Goal: Task Accomplishment & Management: Use online tool/utility

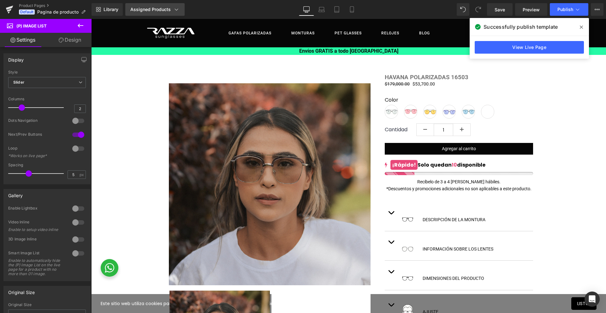
click at [175, 9] on icon at bounding box center [176, 9] width 6 height 6
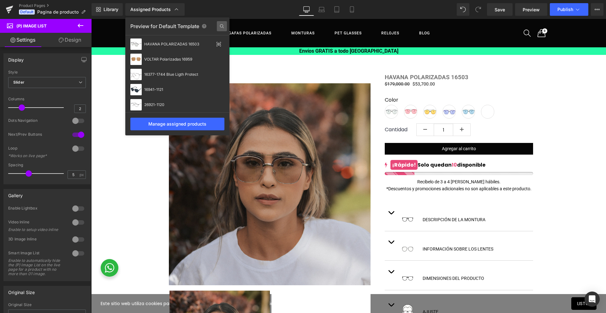
click at [223, 25] on icon at bounding box center [222, 26] width 4 height 4
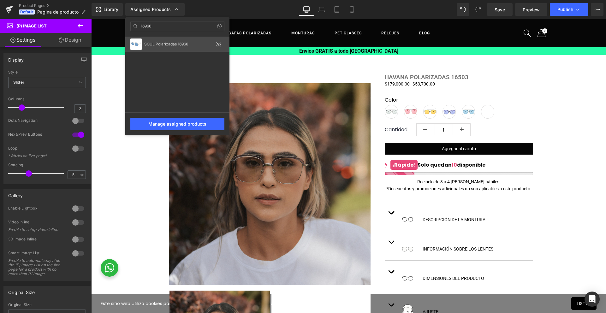
type input "16966"
click at [174, 46] on div "SOUL Polarizadas 16966" at bounding box center [177, 44] width 104 height 15
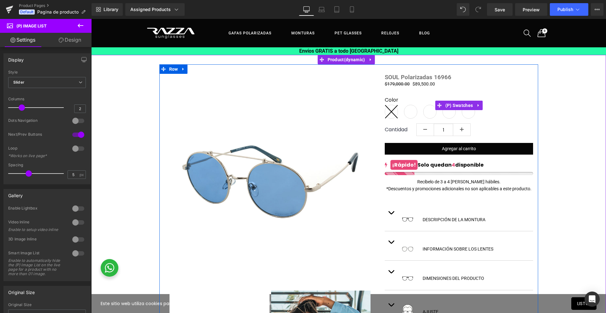
click at [409, 115] on span "16966-1182" at bounding box center [410, 112] width 13 height 14
click at [387, 115] on icon at bounding box center [391, 111] width 13 height 13
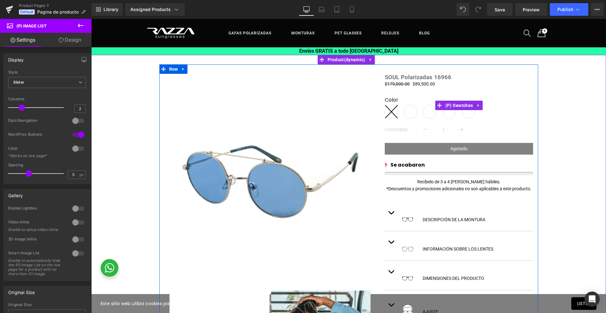
click at [387, 115] on icon at bounding box center [391, 111] width 13 height 13
click at [386, 116] on icon at bounding box center [391, 111] width 13 height 13
click at [462, 106] on span "(P) Swatches" at bounding box center [459, 105] width 31 height 9
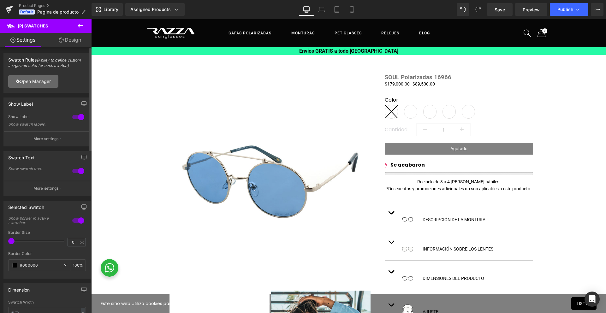
click at [52, 83] on link "Open Manager" at bounding box center [33, 81] width 50 height 13
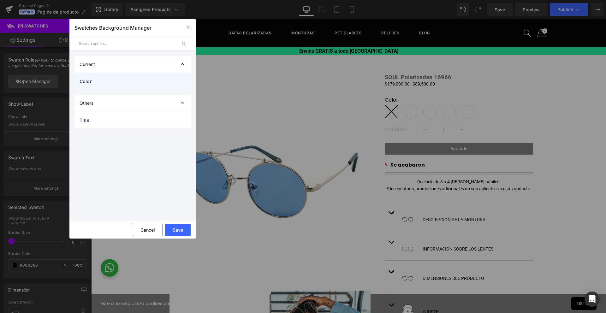
click at [123, 87] on div "Color" at bounding box center [132, 81] width 116 height 17
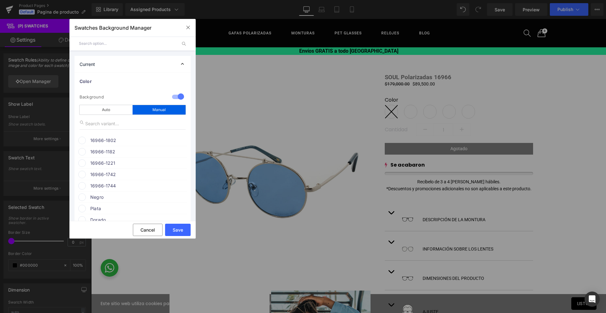
click at [139, 137] on span "16966-1802" at bounding box center [138, 141] width 96 height 8
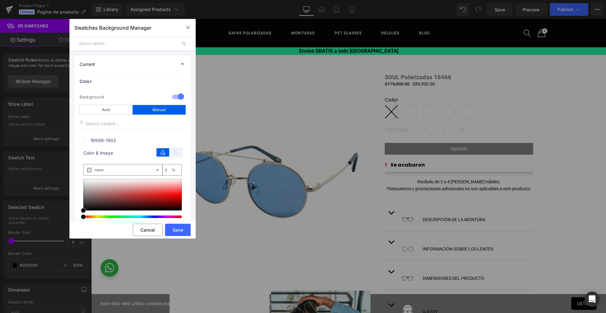
click at [176, 151] on icon at bounding box center [175, 152] width 13 height 8
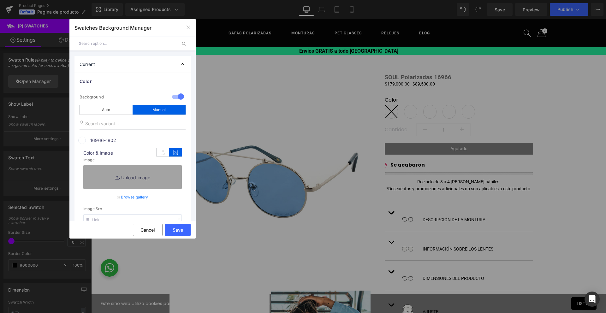
scroll to position [37, 0]
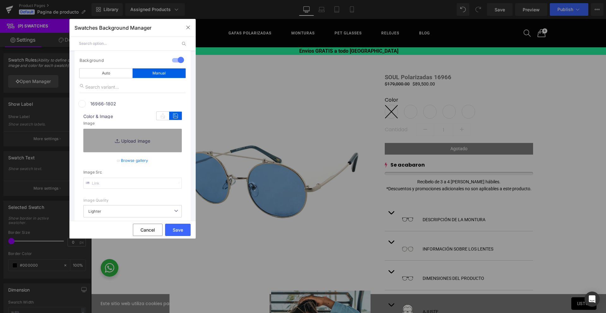
click at [147, 184] on input "text" at bounding box center [132, 183] width 98 height 11
paste input "[URL][DOMAIN_NAME]"
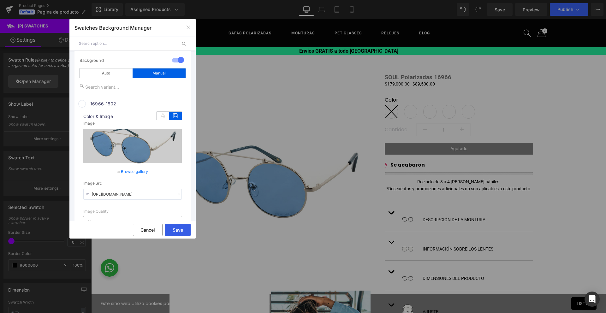
type input "[URL][DOMAIN_NAME]"
click at [175, 229] on button "Save" at bounding box center [178, 230] width 26 height 12
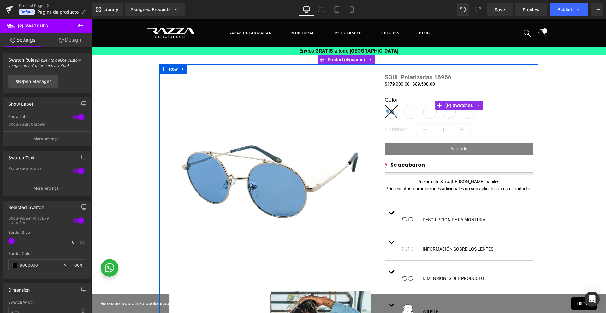
click at [410, 114] on span "16966-1182" at bounding box center [410, 112] width 13 height 14
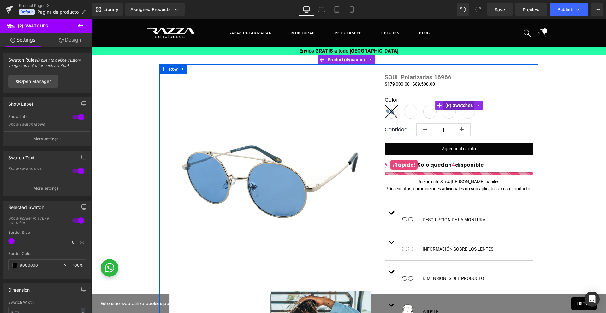
click at [456, 107] on span "(P) Swatches" at bounding box center [459, 105] width 31 height 9
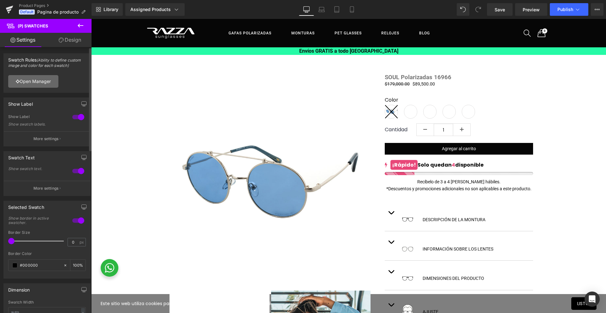
click at [40, 78] on link "Open Manager" at bounding box center [33, 81] width 50 height 13
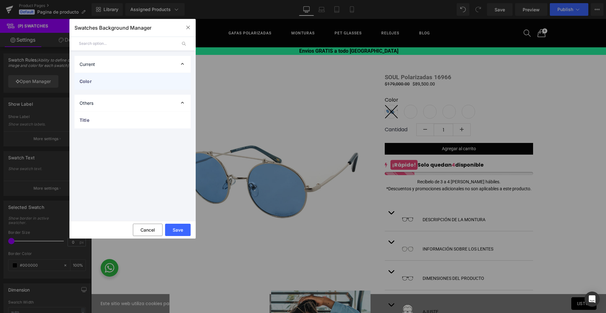
click at [88, 82] on span "Color" at bounding box center [126, 81] width 93 height 7
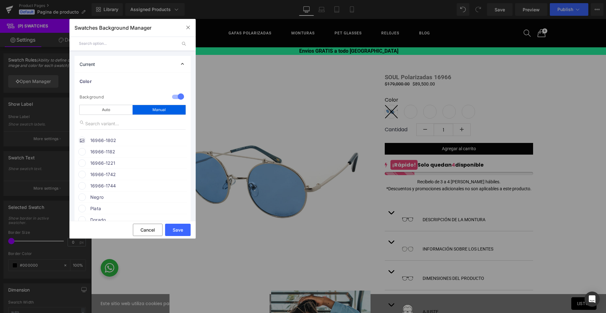
click at [102, 156] on li "16966-1182 color" at bounding box center [132, 151] width 109 height 11
click at [91, 152] on span "16966-1182" at bounding box center [138, 152] width 96 height 8
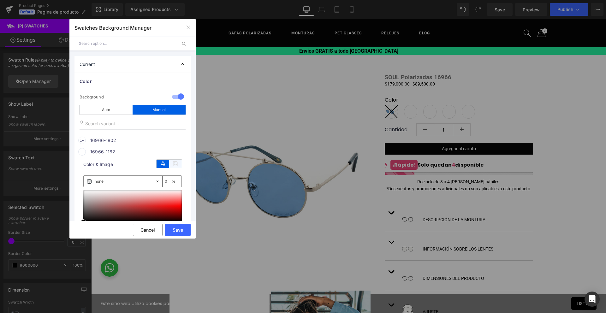
click at [173, 166] on icon at bounding box center [175, 164] width 13 height 8
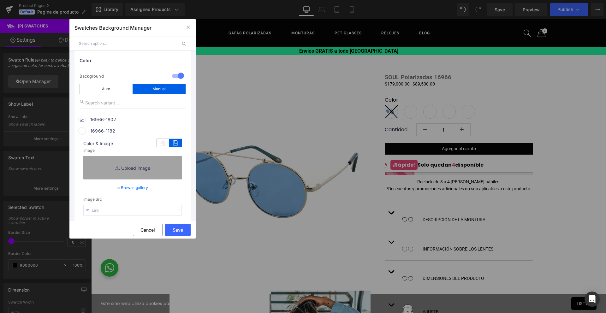
scroll to position [58, 0]
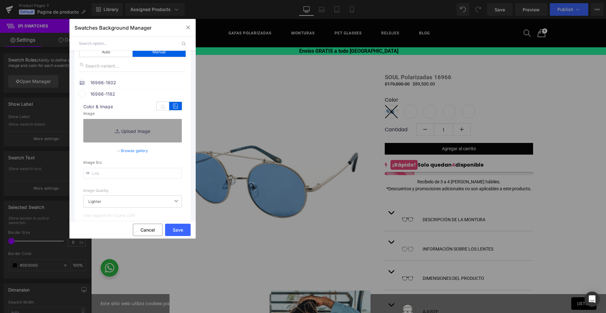
click at [131, 172] on input "text" at bounding box center [132, 173] width 98 height 11
paste input "[URL][DOMAIN_NAME]"
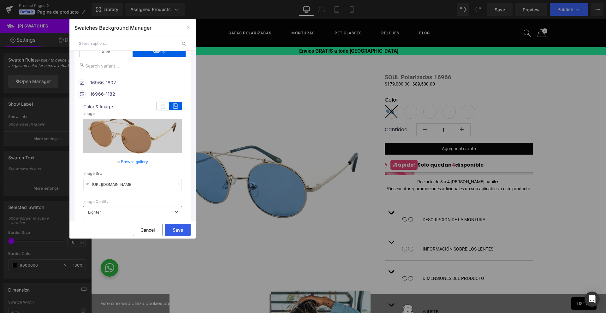
type input "[URL][DOMAIN_NAME]"
click at [176, 229] on button "Save" at bounding box center [178, 230] width 26 height 12
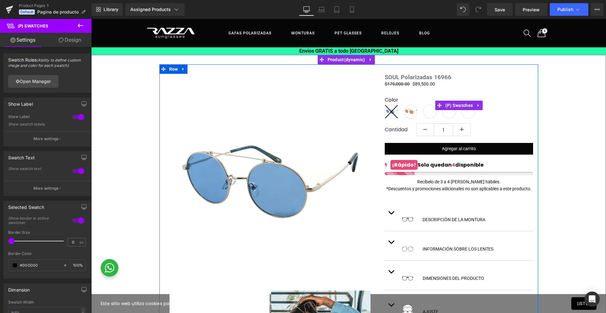
click at [429, 114] on span "16966-1221" at bounding box center [429, 112] width 13 height 14
click at [450, 109] on span "(P) Swatches" at bounding box center [459, 105] width 31 height 9
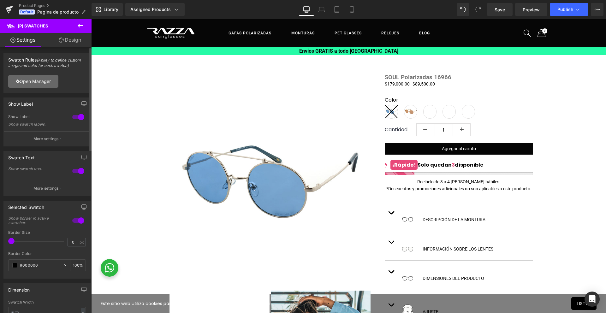
click at [37, 84] on link "Open Manager" at bounding box center [33, 81] width 50 height 13
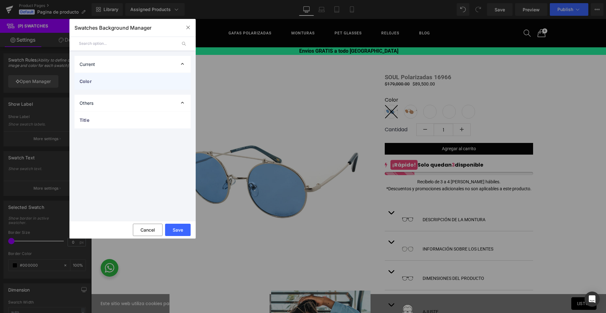
click at [95, 85] on div "Color" at bounding box center [132, 81] width 116 height 17
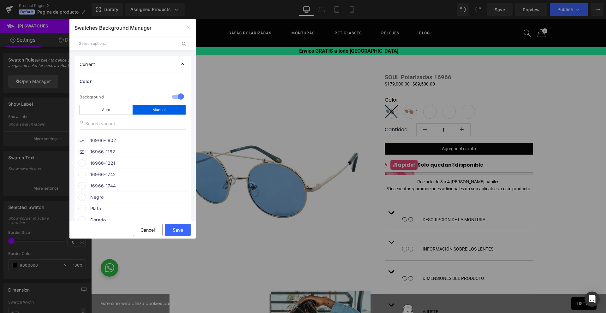
click at [117, 165] on span "16966-1221" at bounding box center [138, 163] width 96 height 8
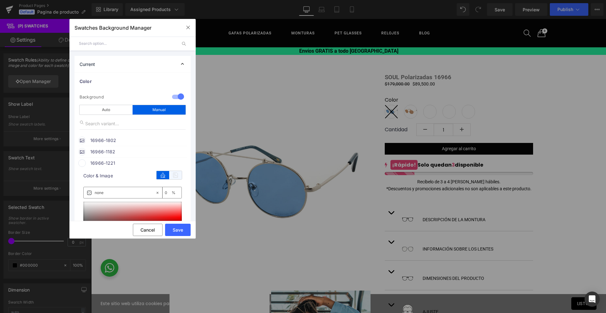
click at [179, 176] on icon at bounding box center [175, 175] width 13 height 8
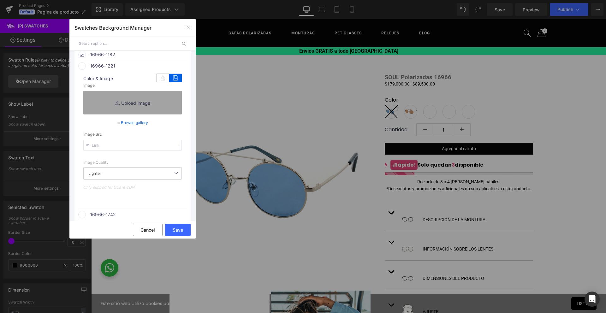
scroll to position [117, 0]
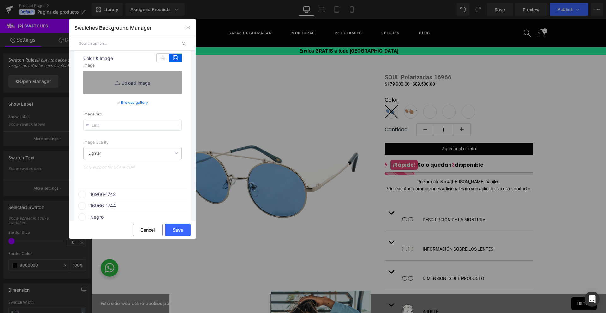
paste input "[URL][DOMAIN_NAME]"
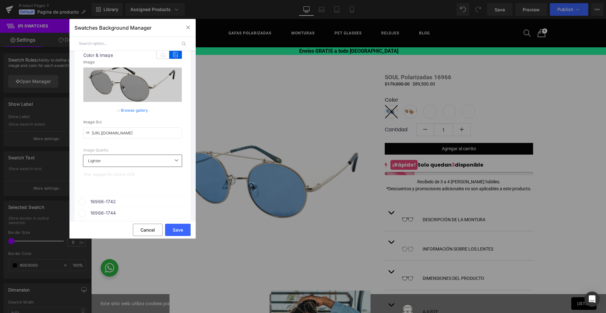
scroll to position [152, 0]
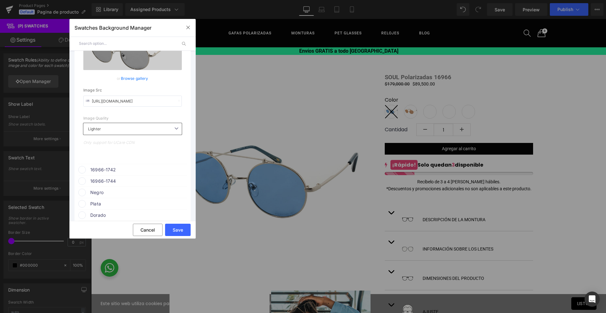
type input "[URL][DOMAIN_NAME]"
click at [113, 168] on span "16966-1742" at bounding box center [138, 170] width 96 height 8
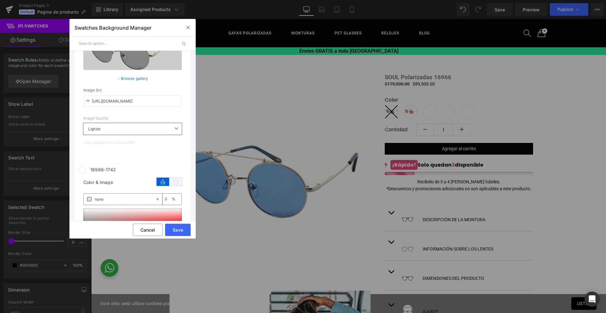
click at [173, 181] on icon at bounding box center [175, 182] width 13 height 8
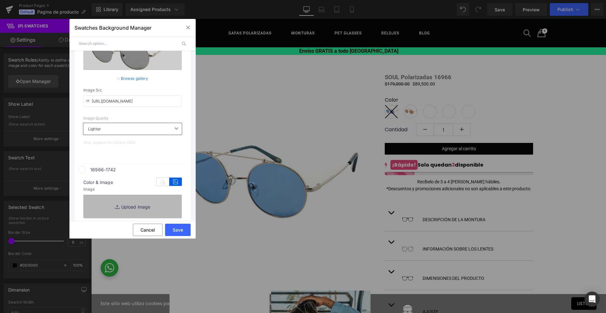
scroll to position [213, 0]
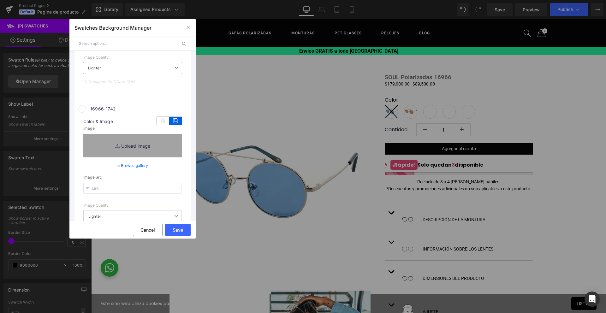
paste input "[URL][DOMAIN_NAME]"
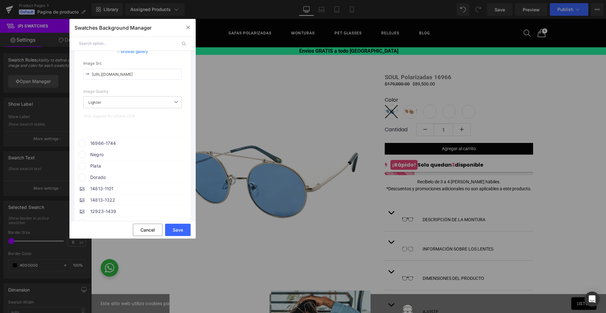
scroll to position [338, 0]
type input "[URL][DOMAIN_NAME]"
click at [108, 143] on span "16966-1744" at bounding box center [138, 143] width 96 height 8
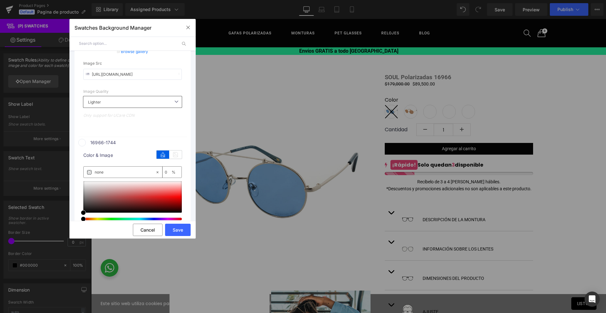
click at [180, 154] on div "color Color & Image color none 0 % Image Replace Image Upload image or Browse g…" at bounding box center [132, 214] width 109 height 137
click at [176, 154] on icon at bounding box center [175, 155] width 13 height 8
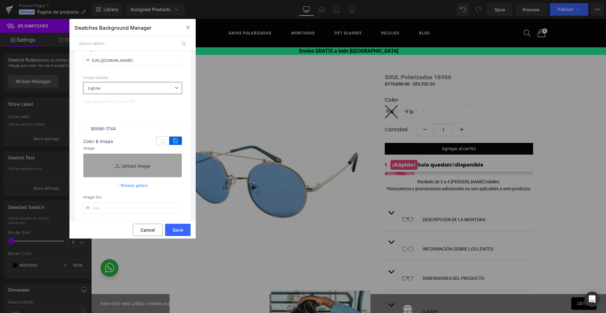
scroll to position [369, 0]
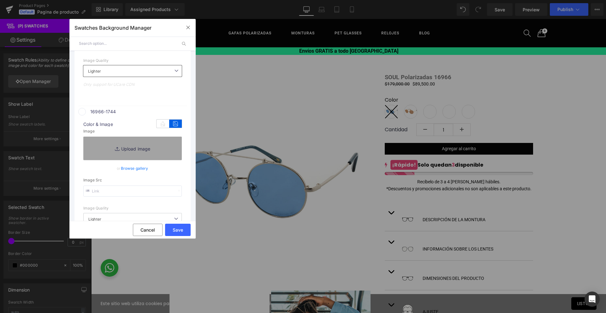
paste input "[URL][DOMAIN_NAME]"
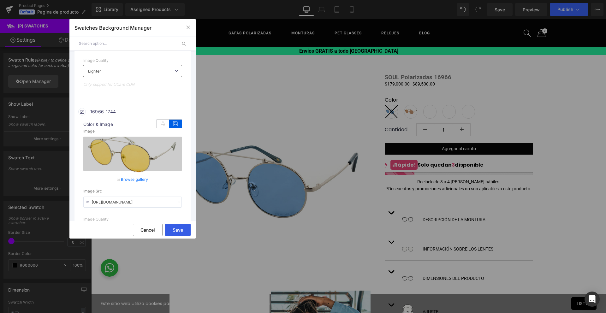
type input "[URL][DOMAIN_NAME]"
click at [183, 232] on button "Save" at bounding box center [178, 230] width 26 height 12
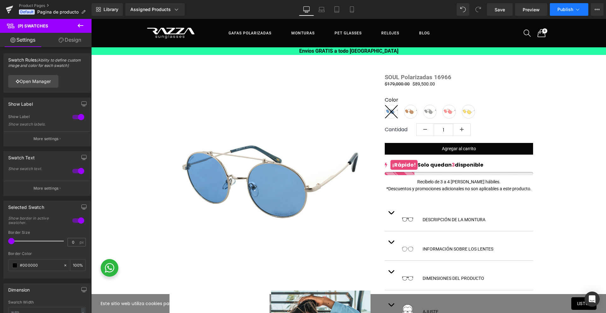
click at [574, 12] on button "Publish" at bounding box center [569, 9] width 39 height 13
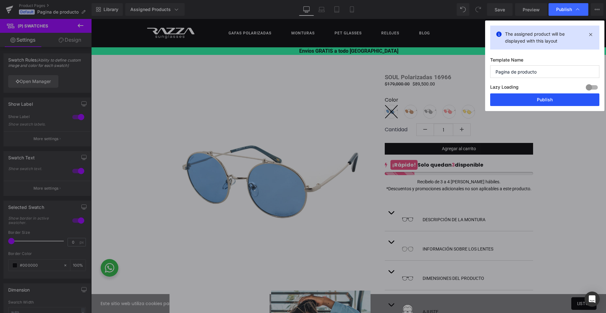
click at [551, 96] on button "Publish" at bounding box center [544, 99] width 109 height 13
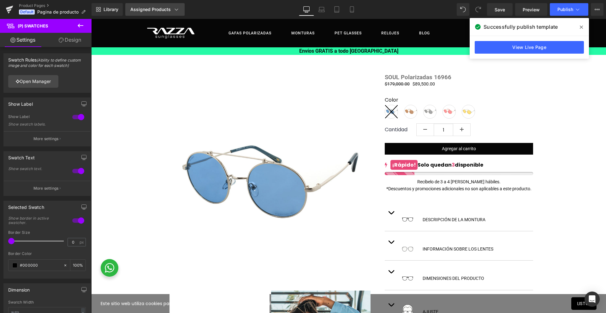
click at [176, 5] on link "Assigned Products" at bounding box center [154, 9] width 59 height 13
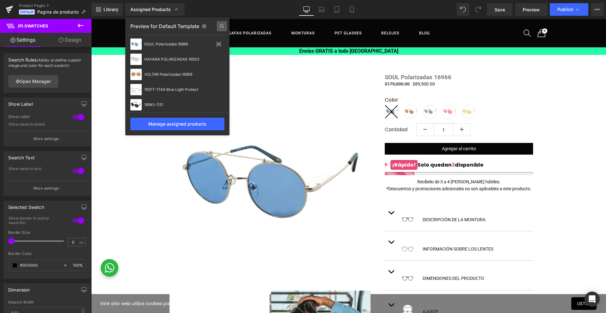
click at [222, 25] on icon at bounding box center [222, 26] width 10 height 10
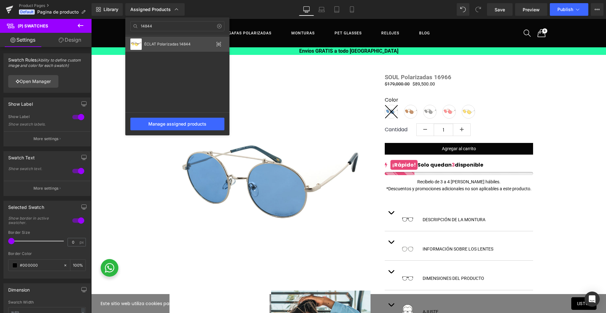
type input "14844"
click at [184, 42] on div "ÉCLAT Polarizadas 14844" at bounding box center [177, 44] width 104 height 15
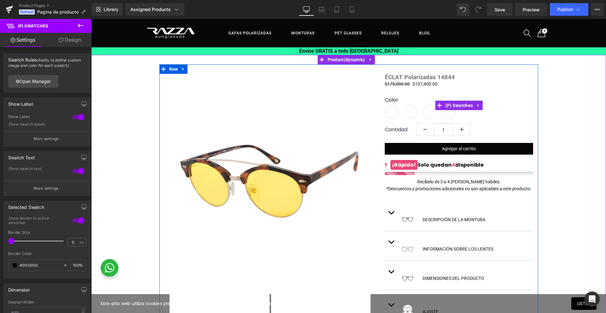
click at [389, 114] on span "14844-1780" at bounding box center [391, 112] width 13 height 14
click at [450, 108] on span "(P) Swatches" at bounding box center [459, 105] width 31 height 9
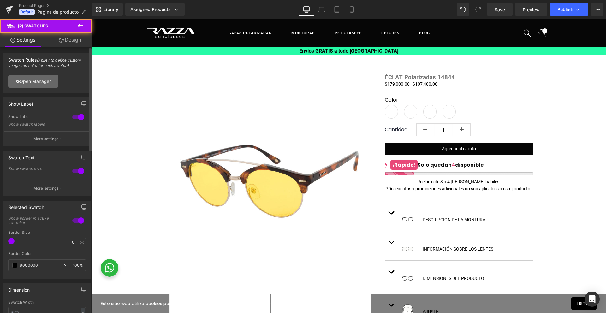
click at [33, 80] on link "Open Manager" at bounding box center [33, 81] width 50 height 13
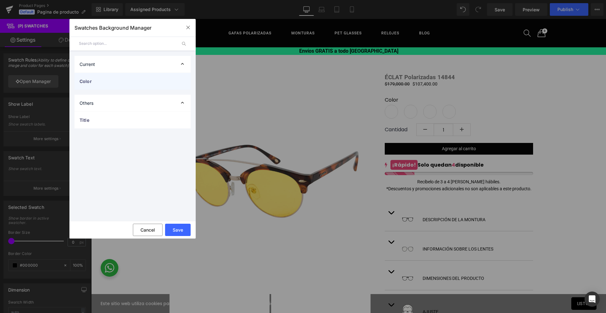
click at [105, 83] on span "Color" at bounding box center [126, 81] width 93 height 7
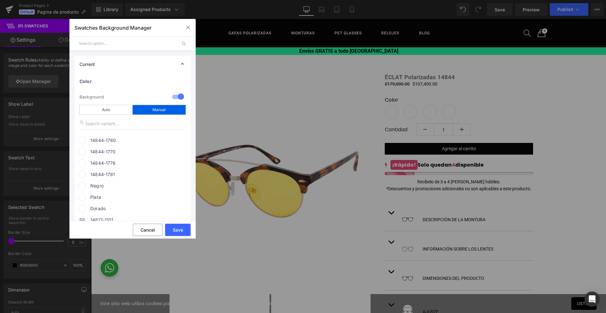
click at [108, 141] on span "14844-1780" at bounding box center [138, 141] width 96 height 8
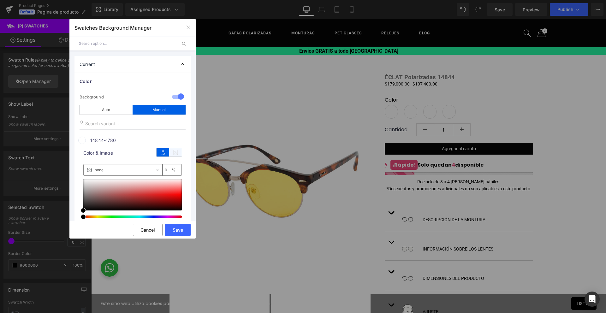
click at [173, 153] on icon at bounding box center [175, 152] width 13 height 8
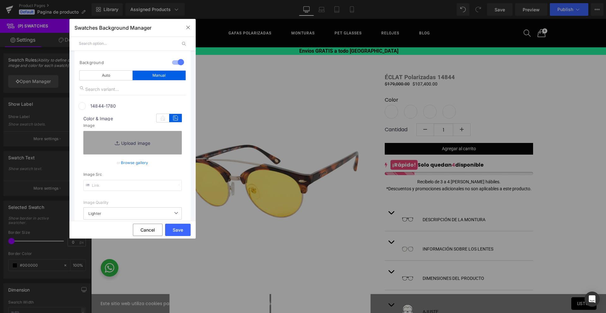
scroll to position [51, 0]
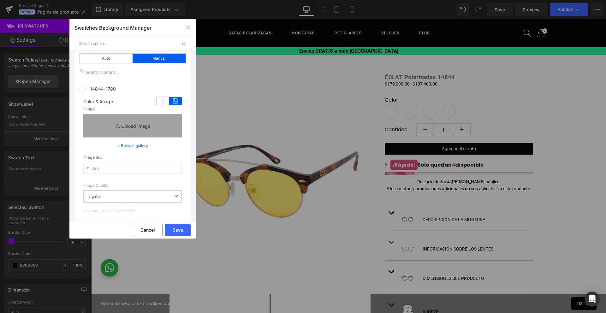
click at [125, 167] on input "text" at bounding box center [132, 168] width 98 height 11
paste input "[URL][DOMAIN_NAME]"
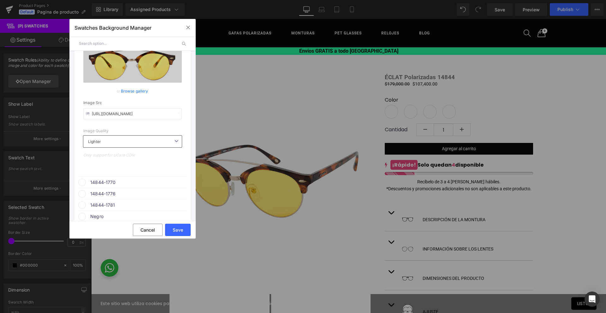
scroll to position [164, 0]
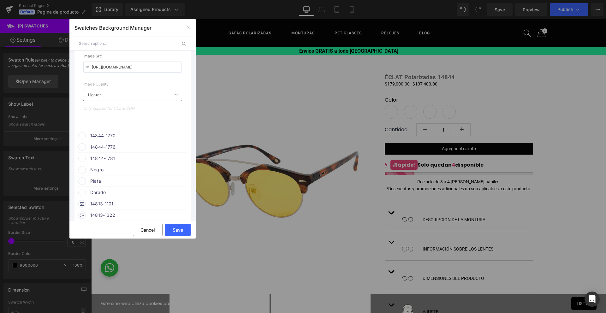
type input "[URL][DOMAIN_NAME]"
click at [109, 137] on span "14844-1770" at bounding box center [138, 136] width 96 height 8
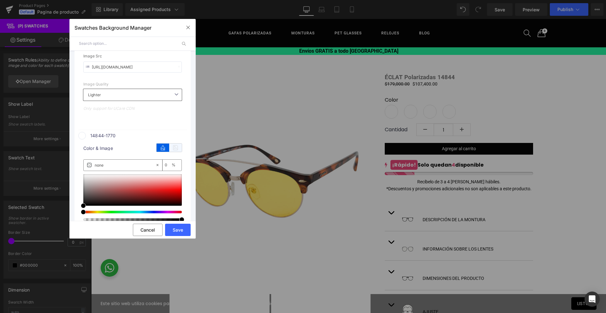
click at [171, 149] on icon at bounding box center [175, 148] width 13 height 8
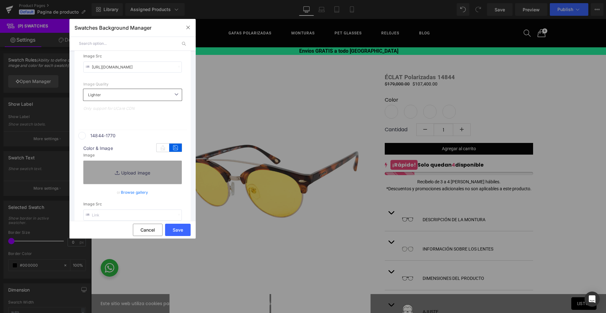
click at [125, 214] on input "text" at bounding box center [132, 215] width 98 height 11
paste input "[URL][DOMAIN_NAME]"
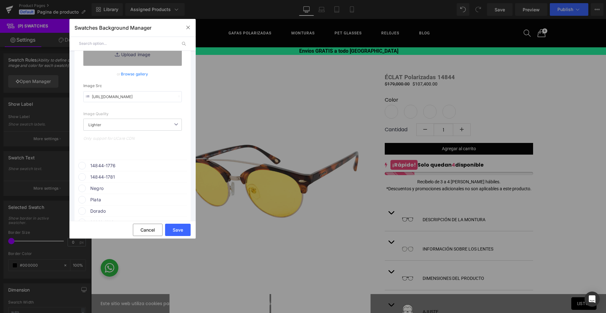
scroll to position [285, 0]
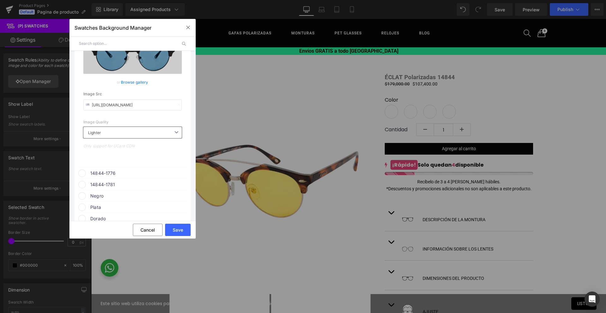
type input "[URL][DOMAIN_NAME]"
click at [111, 169] on div "14844-1776" at bounding box center [132, 172] width 109 height 9
click at [174, 184] on icon at bounding box center [175, 185] width 13 height 8
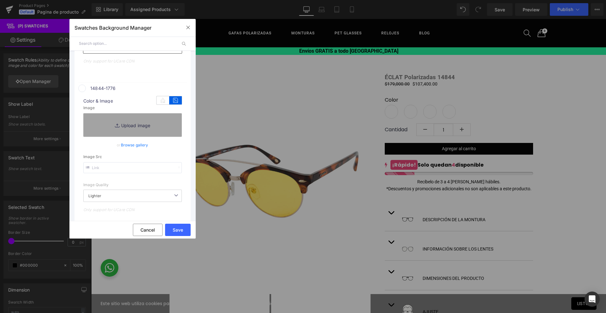
scroll to position [414, 0]
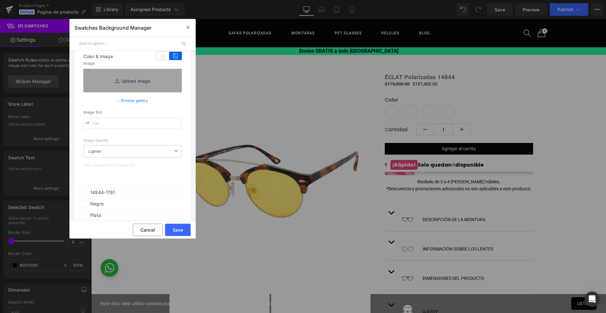
click at [98, 122] on input "text" at bounding box center [132, 123] width 98 height 11
paste input "[URL][DOMAIN_NAME]"
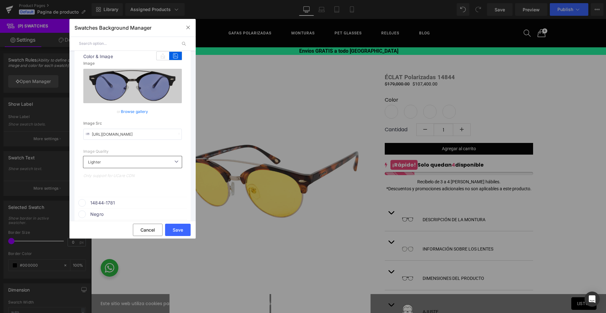
type input "[URL][DOMAIN_NAME]"
click at [108, 204] on span "14844-1781" at bounding box center [138, 203] width 96 height 8
click at [176, 216] on icon at bounding box center [175, 215] width 13 height 8
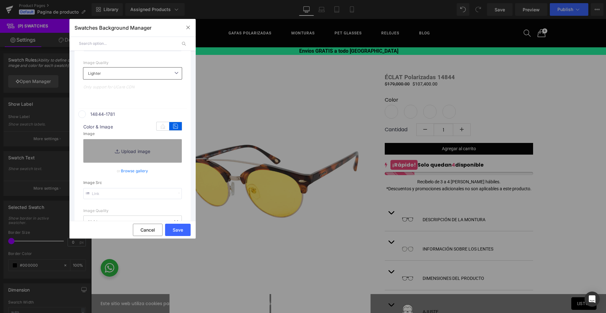
scroll to position [514, 0]
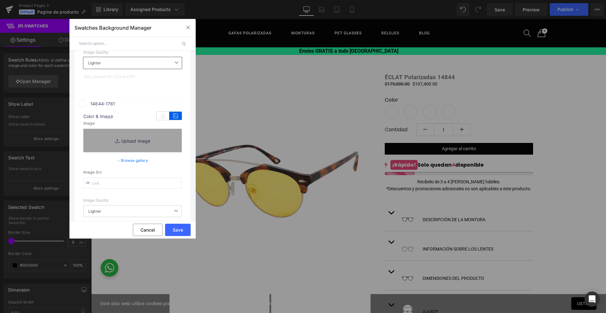
click at [134, 185] on input "text" at bounding box center [132, 183] width 98 height 11
paste input "[URL][DOMAIN_NAME]"
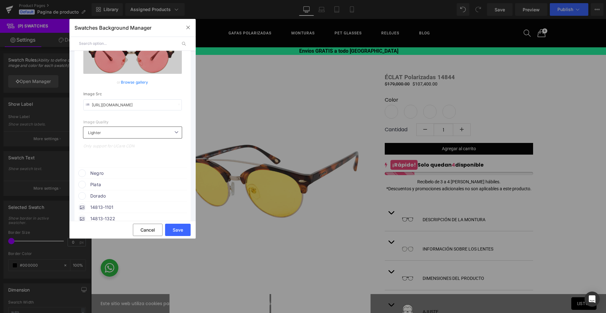
scroll to position [602, 0]
type input "[URL][DOMAIN_NAME]"
click at [179, 229] on button "Save" at bounding box center [178, 230] width 26 height 12
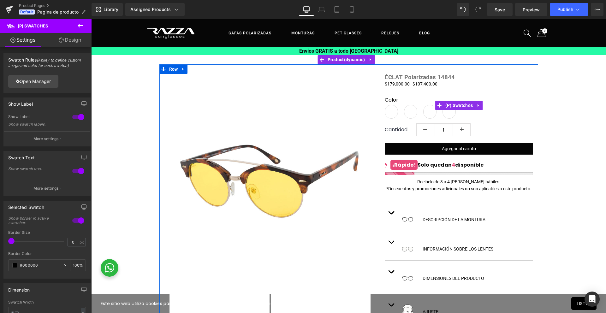
click at [443, 113] on span "14844-1781" at bounding box center [449, 112] width 13 height 14
click at [423, 115] on span "14844-1776" at bounding box center [429, 112] width 13 height 14
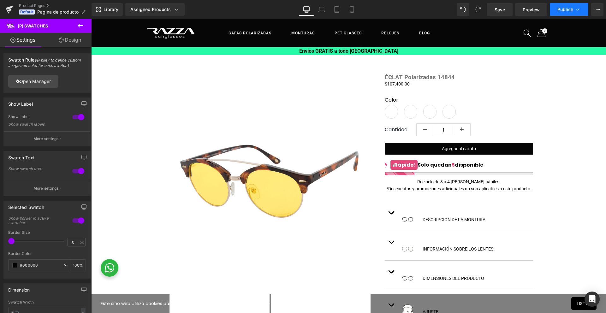
click at [568, 11] on span "Publish" at bounding box center [565, 9] width 16 height 5
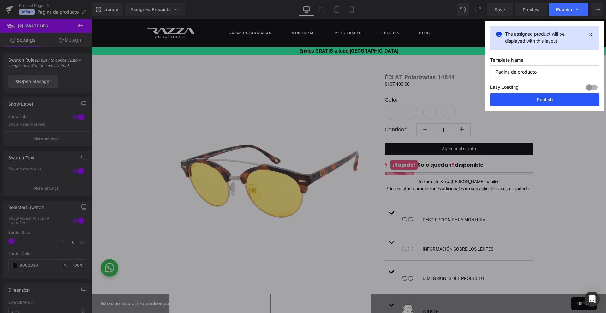
click at [559, 97] on button "Publish" at bounding box center [544, 99] width 109 height 13
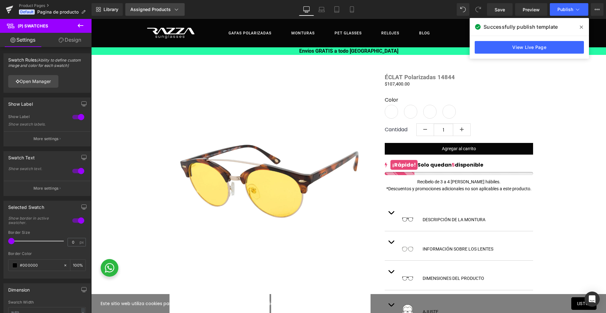
click at [162, 9] on div "Assigned Products" at bounding box center [154, 9] width 49 height 6
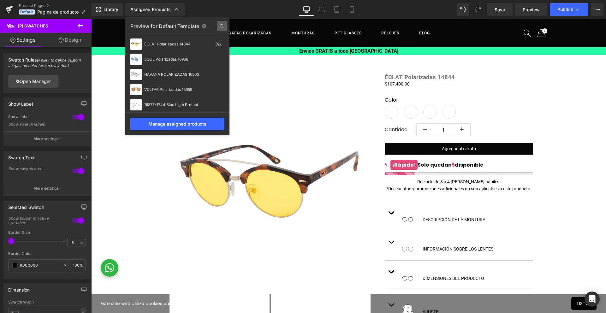
click at [217, 27] on icon at bounding box center [222, 26] width 10 height 10
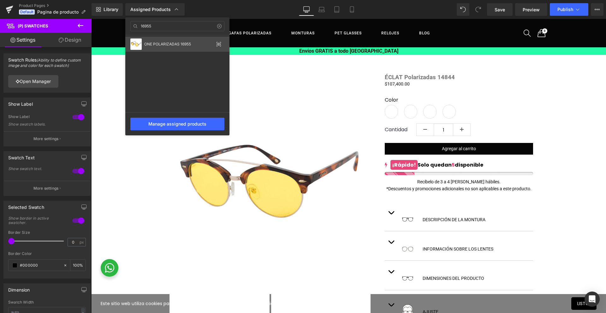
type input "16955"
click at [171, 44] on div "ONE POLARIZADAS 16955" at bounding box center [178, 44] width 69 height 4
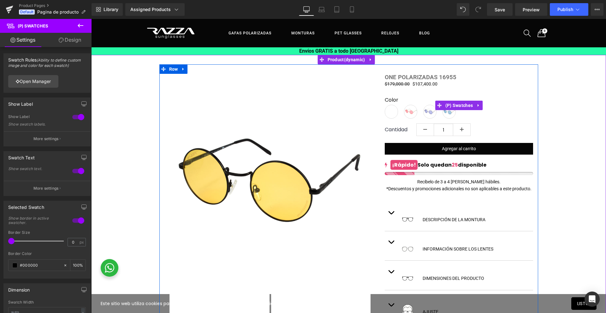
click at [390, 115] on span "16955-1744" at bounding box center [391, 112] width 13 height 14
click at [464, 105] on span "(P) Swatches" at bounding box center [459, 105] width 31 height 9
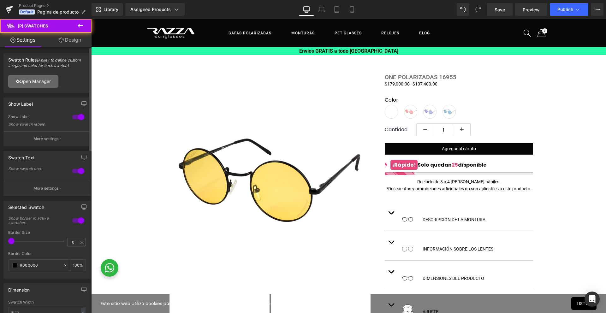
click at [23, 80] on link "Open Manager" at bounding box center [33, 81] width 50 height 13
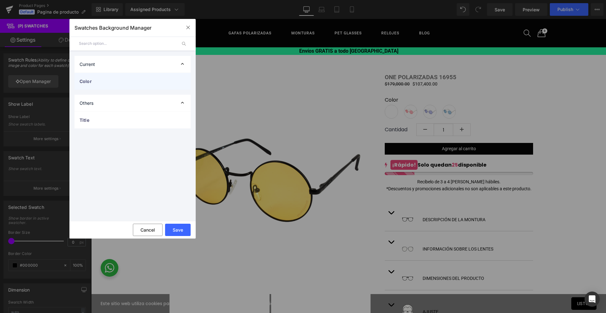
click at [80, 83] on span "Color" at bounding box center [126, 81] width 93 height 7
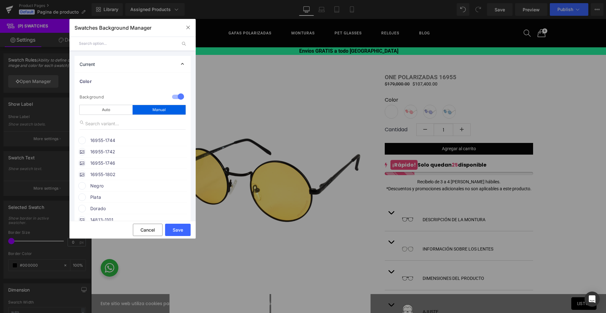
click at [119, 142] on span "16955-1744" at bounding box center [138, 141] width 96 height 8
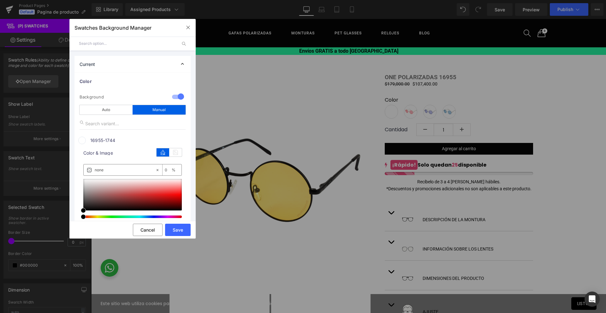
scroll to position [56, 0]
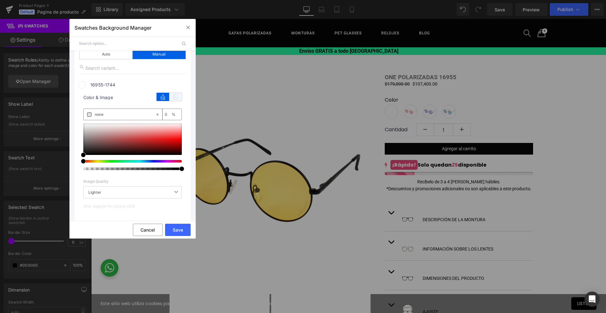
click at [175, 98] on icon at bounding box center [175, 97] width 13 height 8
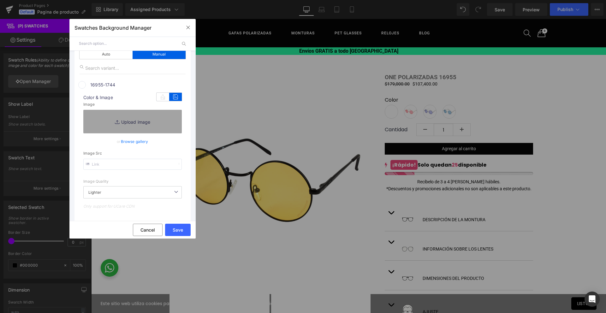
click at [146, 161] on input "text" at bounding box center [132, 164] width 98 height 11
paste input "[URL][DOMAIN_NAME][PHONE_NUMBER]"
type input "[URL][DOMAIN_NAME][PHONE_NUMBER]"
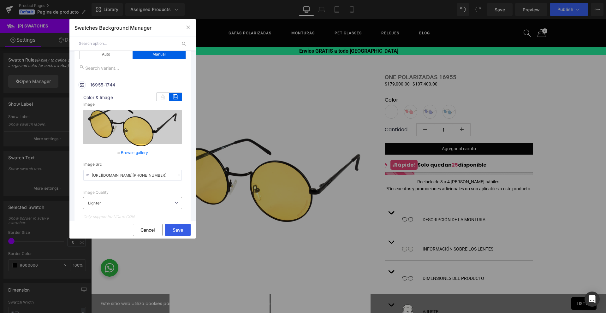
click at [177, 231] on button "Save" at bounding box center [178, 230] width 26 height 12
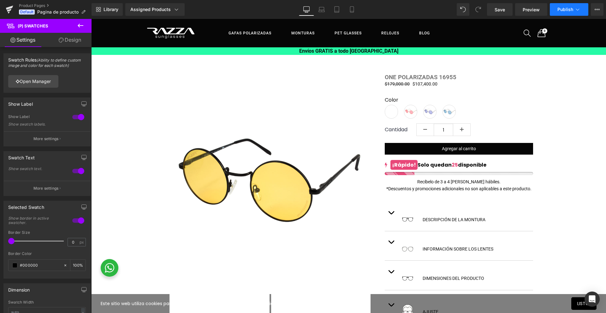
click at [569, 10] on span "Publish" at bounding box center [565, 9] width 16 height 5
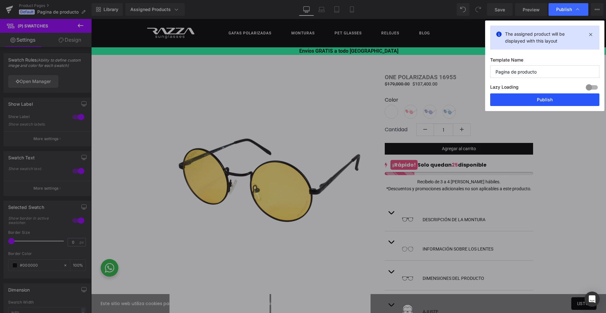
click at [514, 100] on button "Publish" at bounding box center [544, 99] width 109 height 13
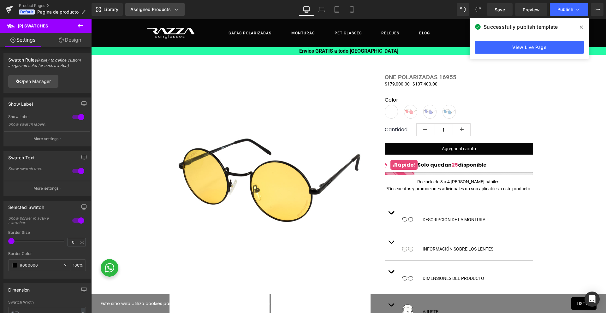
click at [170, 8] on div "Assigned Products" at bounding box center [154, 9] width 49 height 6
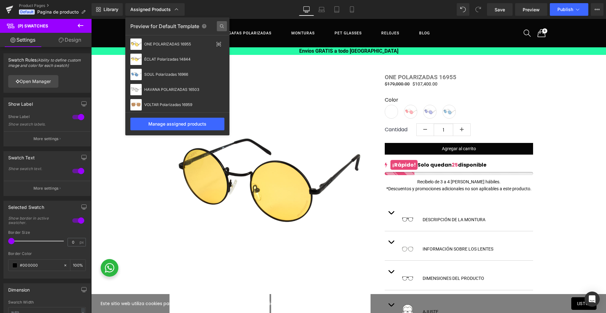
click at [222, 23] on icon at bounding box center [222, 26] width 10 height 10
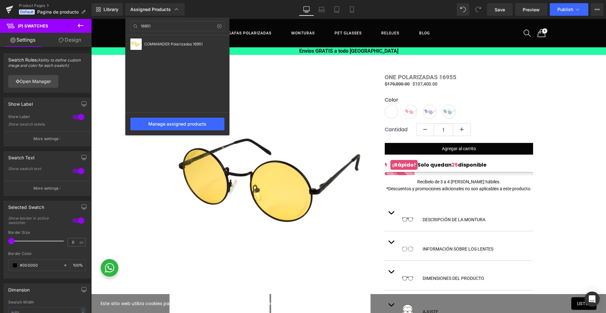
type input "16951"
click at [161, 47] on div "COMMANDER Polarizadas 16951" at bounding box center [177, 44] width 104 height 15
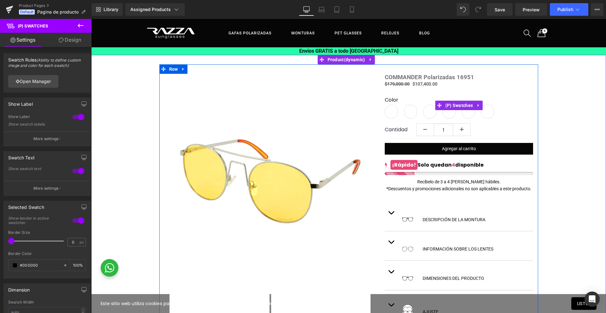
click at [389, 111] on span "16951-1744" at bounding box center [391, 112] width 13 height 14
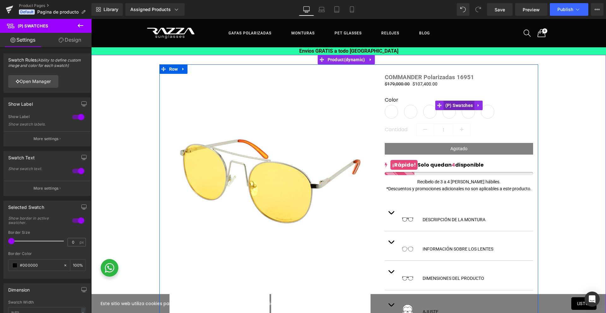
click at [467, 106] on span "(P) Swatches" at bounding box center [459, 105] width 31 height 9
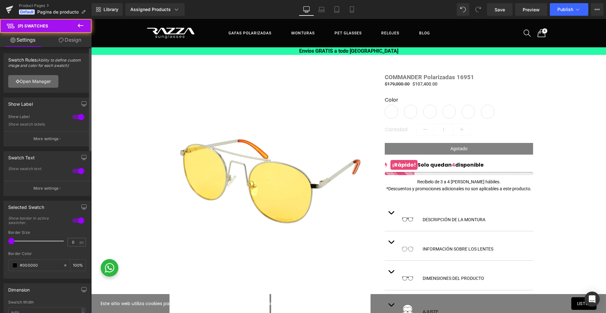
click at [54, 82] on link "Open Manager" at bounding box center [33, 81] width 50 height 13
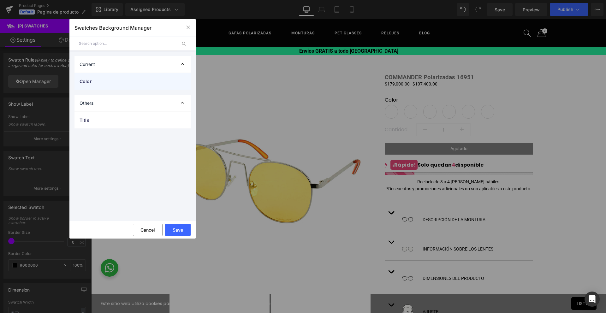
click at [119, 82] on span "Color" at bounding box center [126, 81] width 93 height 7
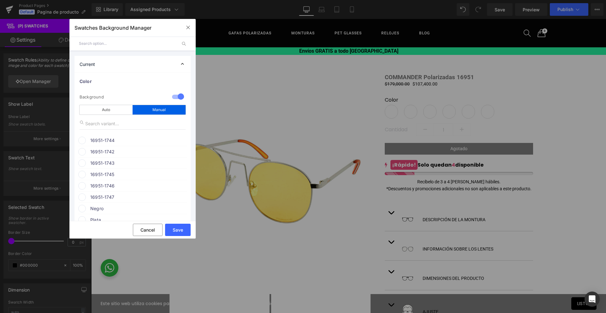
click at [98, 138] on span "16951-1744" at bounding box center [138, 141] width 96 height 8
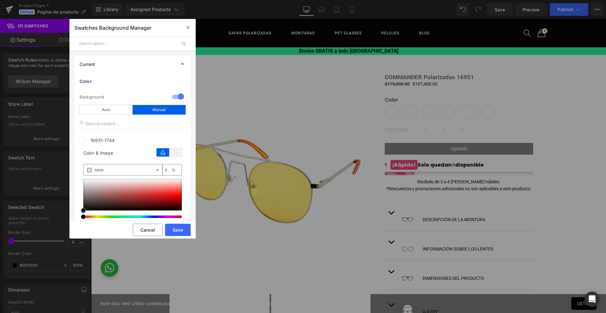
click at [171, 153] on icon at bounding box center [175, 152] width 13 height 8
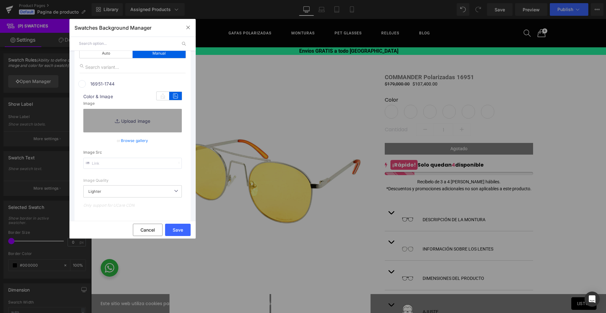
scroll to position [59, 0]
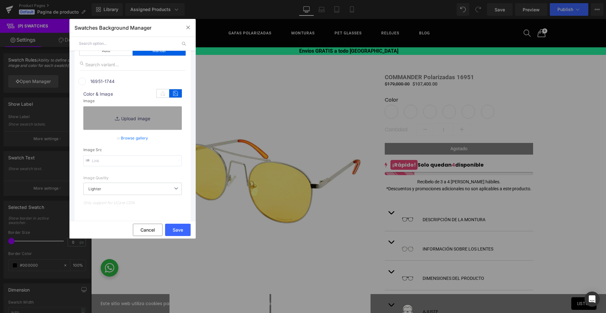
click at [143, 162] on input "text" at bounding box center [132, 160] width 98 height 11
paste input "[URL][DOMAIN_NAME]"
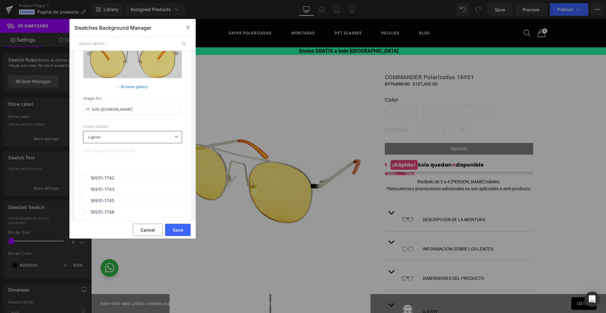
scroll to position [154, 0]
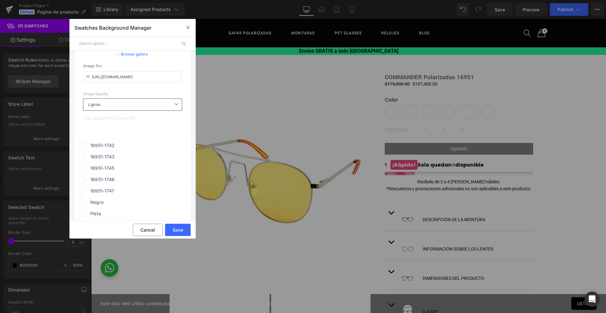
type input "[URL][DOMAIN_NAME]"
click at [105, 145] on span "16951-1742" at bounding box center [138, 146] width 96 height 8
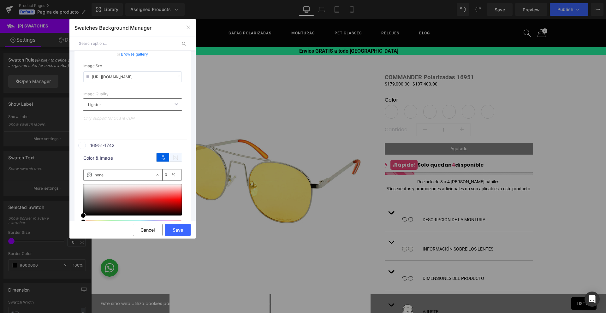
click at [170, 158] on icon at bounding box center [175, 157] width 13 height 8
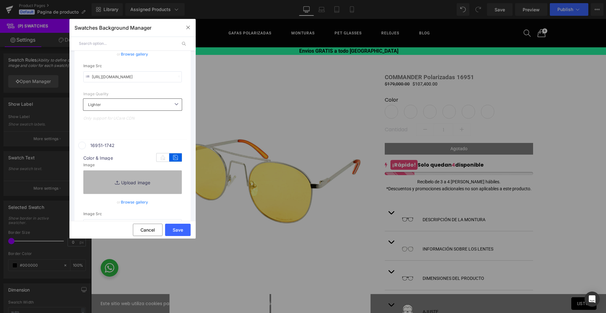
scroll to position [209, 0]
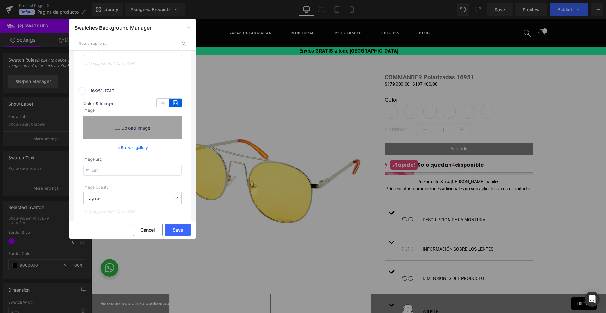
click at [124, 171] on input "text" at bounding box center [132, 170] width 98 height 11
paste input "[URL][DOMAIN_NAME]"
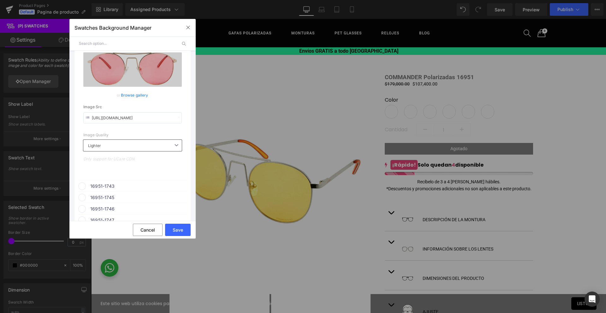
scroll to position [276, 0]
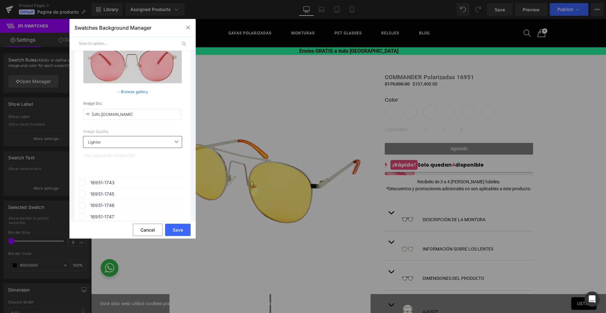
type input "[URL][DOMAIN_NAME]"
click at [105, 181] on span "16951-1743" at bounding box center [138, 183] width 96 height 8
click at [171, 195] on icon at bounding box center [175, 195] width 13 height 8
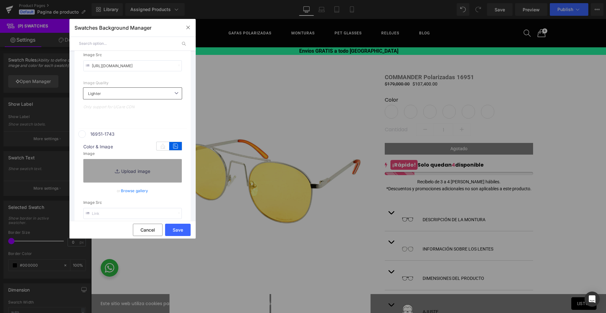
scroll to position [333, 0]
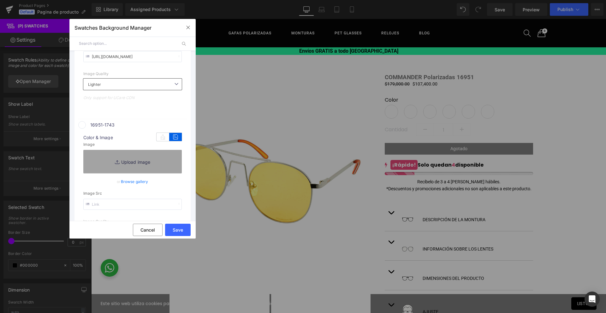
click at [134, 205] on input "text" at bounding box center [132, 204] width 98 height 11
paste input "[URL][DOMAIN_NAME]"
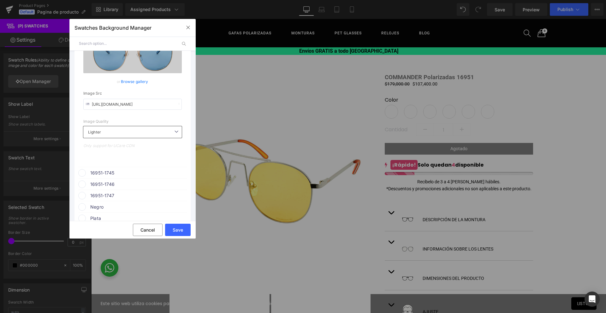
scroll to position [448, 0]
type input "[URL][DOMAIN_NAME]"
click at [110, 169] on span "16951-1745" at bounding box center [138, 170] width 96 height 8
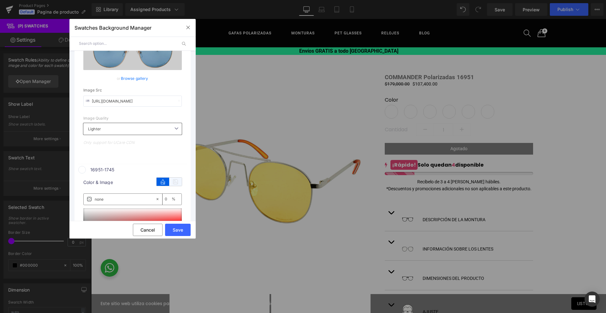
click at [169, 182] on icon at bounding box center [175, 182] width 13 height 8
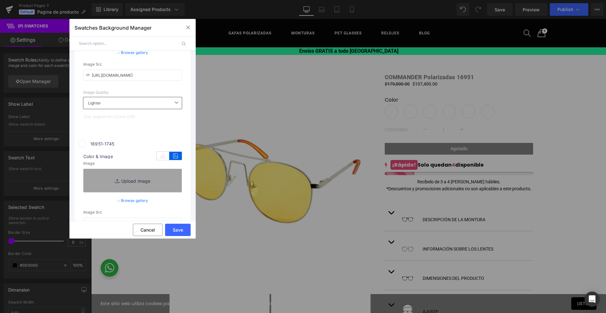
scroll to position [502, 0]
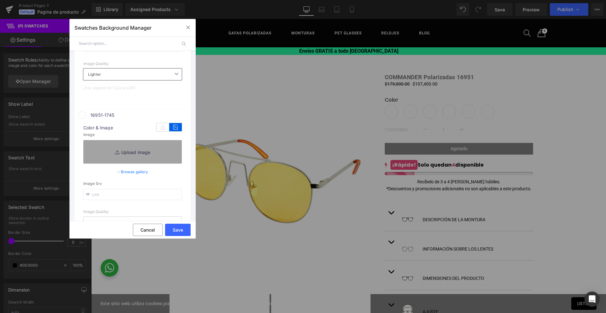
click at [119, 195] on input "text" at bounding box center [132, 194] width 98 height 11
paste input "[URL][DOMAIN_NAME]"
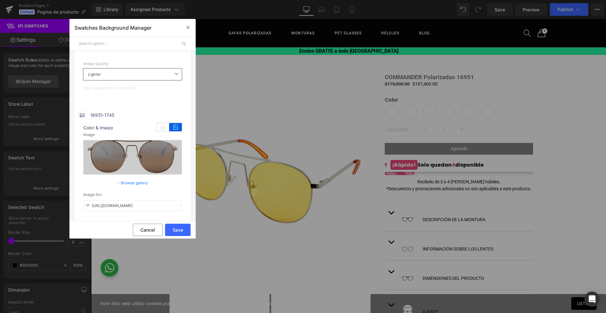
scroll to position [619, 0]
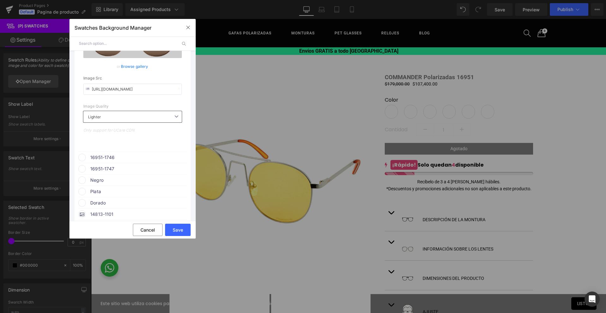
type input "[URL][DOMAIN_NAME]"
click at [105, 154] on div "16951-1746" at bounding box center [132, 156] width 109 height 9
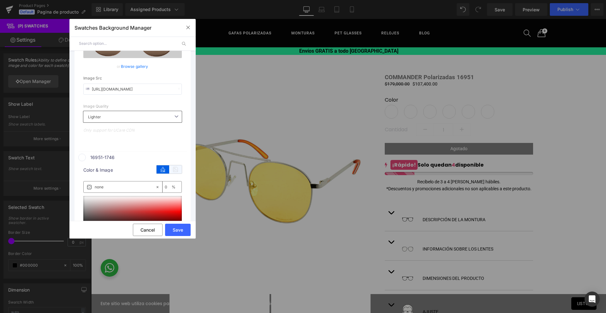
click at [171, 170] on icon at bounding box center [175, 169] width 13 height 8
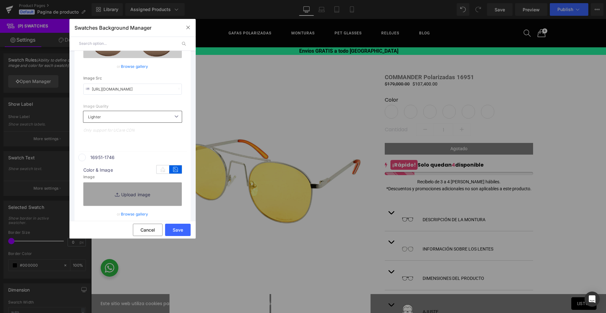
click at [173, 170] on icon at bounding box center [175, 169] width 13 height 8
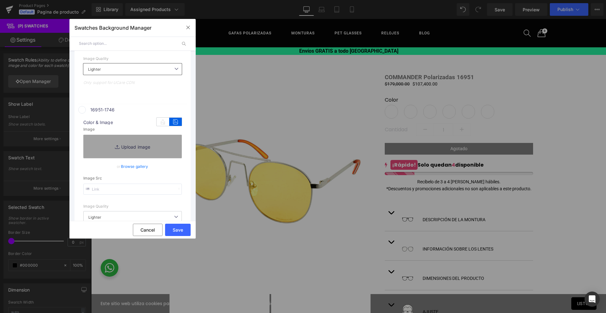
scroll to position [668, 0]
click at [138, 188] on input "text" at bounding box center [132, 187] width 98 height 11
paste input "[URL][DOMAIN_NAME]"
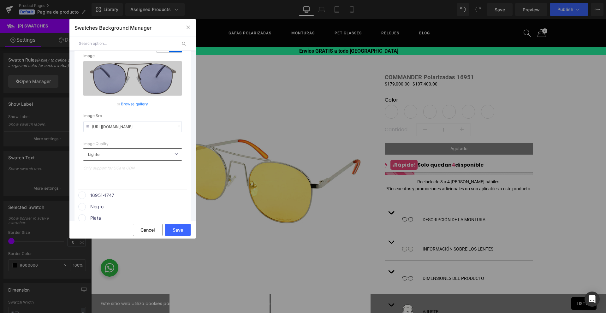
scroll to position [765, 0]
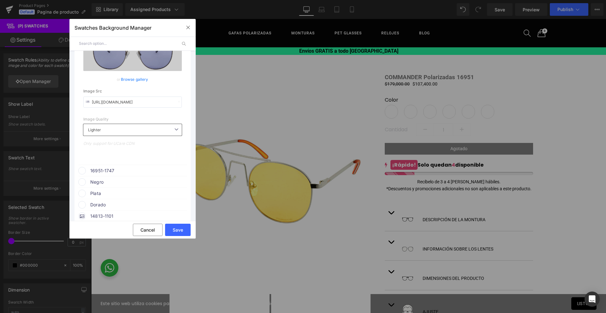
type input "[URL][DOMAIN_NAME]"
click at [112, 170] on span "16951-1747" at bounding box center [138, 171] width 96 height 8
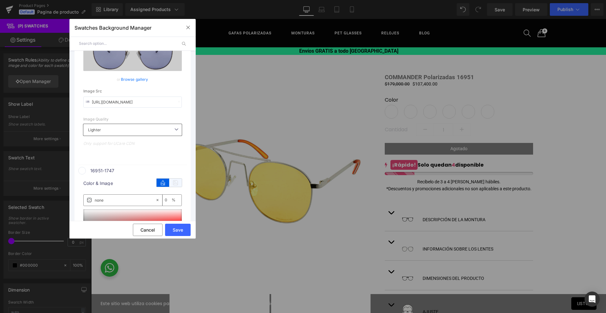
click at [176, 185] on icon at bounding box center [175, 183] width 13 height 8
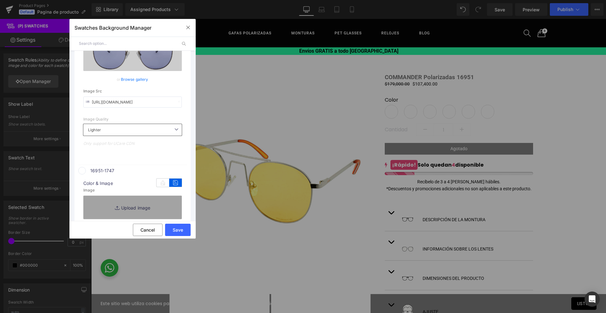
scroll to position [821, 0]
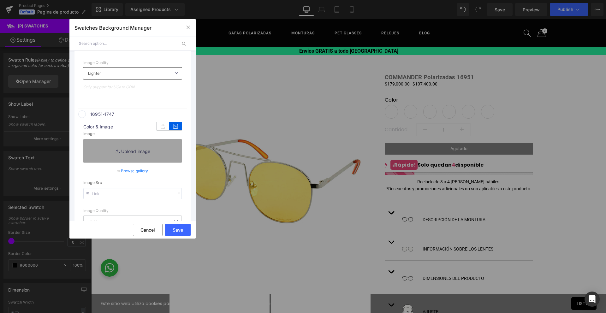
click at [142, 189] on input "text" at bounding box center [132, 193] width 98 height 11
click at [135, 194] on input "text" at bounding box center [132, 193] width 98 height 11
paste input "[URL][DOMAIN_NAME][PHONE_NUMBER]"
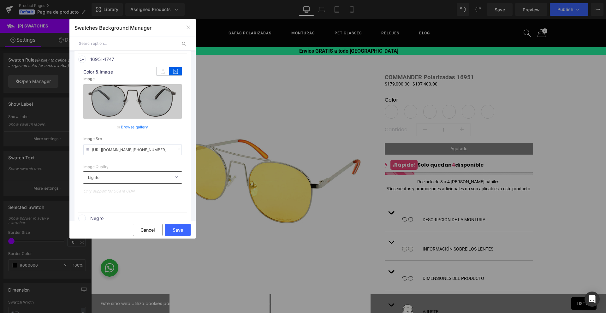
scroll to position [924, 0]
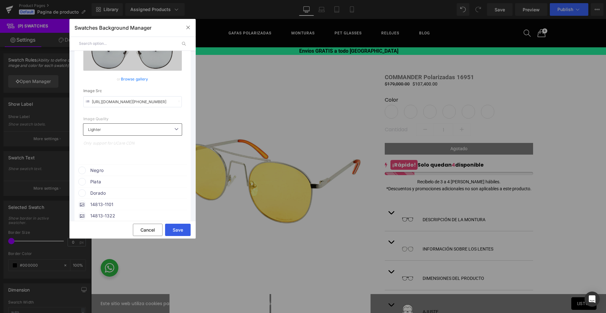
type input "[URL][DOMAIN_NAME][PHONE_NUMBER]"
click at [178, 225] on button "Save" at bounding box center [178, 230] width 26 height 12
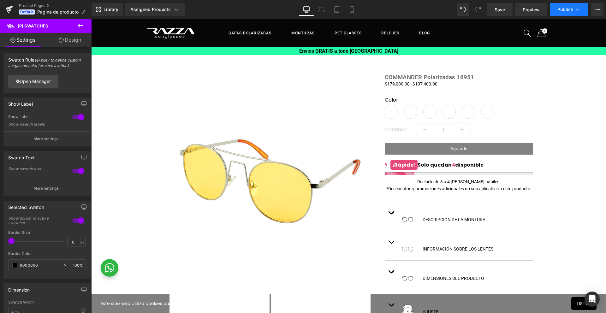
click at [564, 10] on span "Publish" at bounding box center [565, 9] width 16 height 5
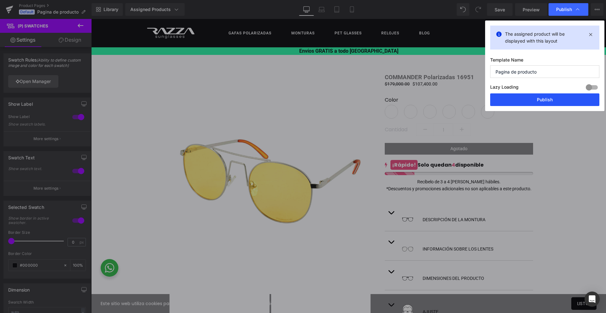
click at [557, 104] on button "Publish" at bounding box center [544, 99] width 109 height 13
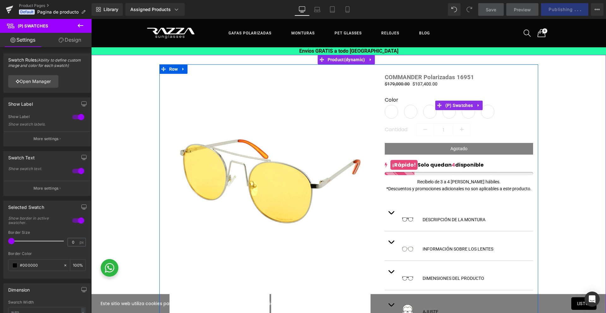
click at [407, 114] on span "16951-1742" at bounding box center [410, 112] width 13 height 14
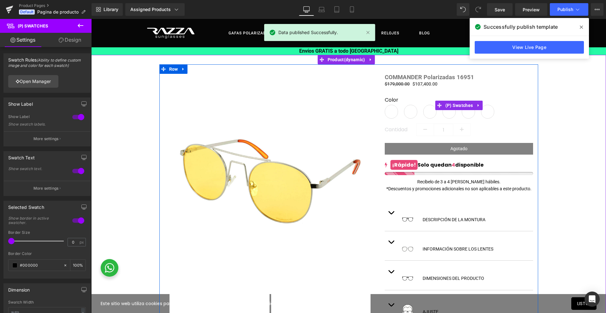
click at [432, 116] on span "16951-1743" at bounding box center [429, 112] width 13 height 14
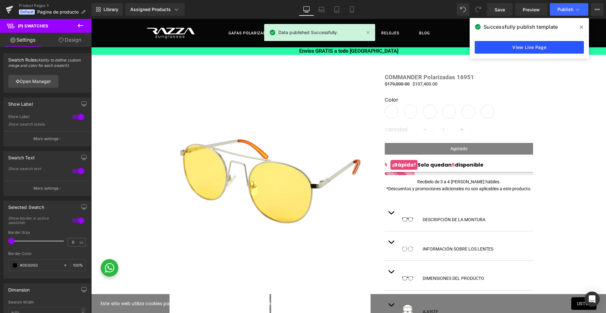
click at [499, 51] on link "View Live Page" at bounding box center [529, 47] width 109 height 13
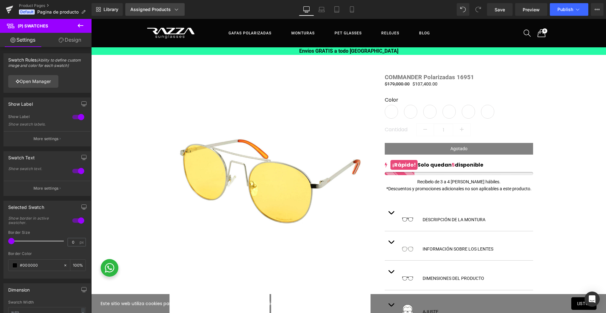
click at [173, 10] on icon at bounding box center [176, 9] width 6 height 6
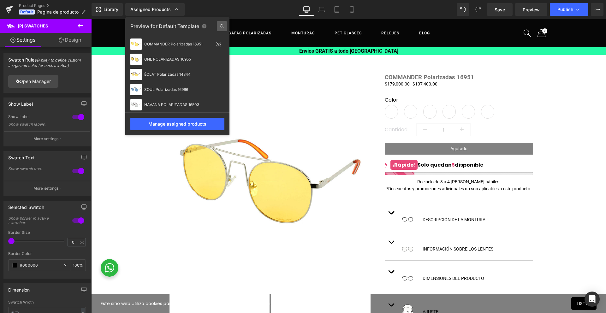
click at [226, 23] on icon at bounding box center [222, 26] width 10 height 10
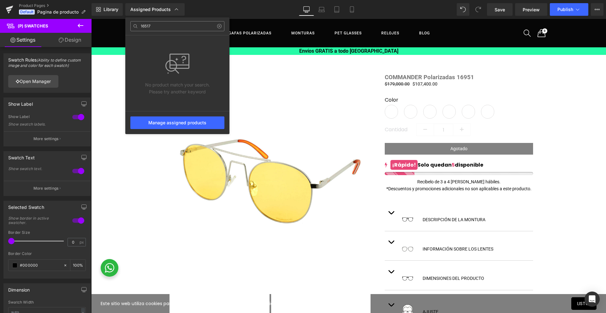
click at [160, 26] on input "16517" at bounding box center [177, 26] width 94 height 10
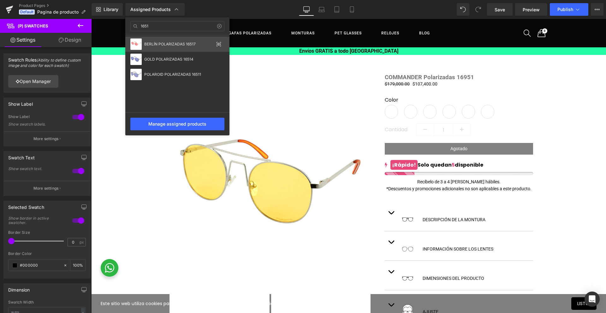
type input "1651"
click at [182, 43] on div "BERLÍN POLARIZADAS 16517" at bounding box center [178, 44] width 69 height 4
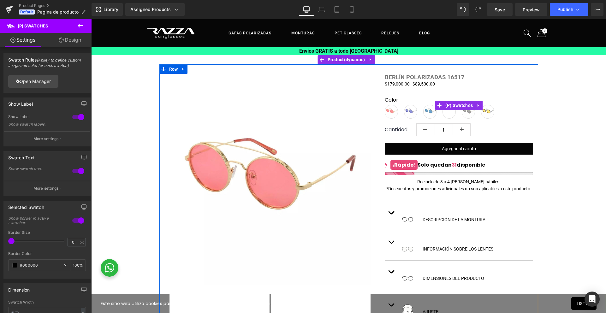
click at [444, 113] on span "16517-1182" at bounding box center [449, 112] width 13 height 14
click at [450, 105] on span "(P) Swatches" at bounding box center [459, 105] width 31 height 9
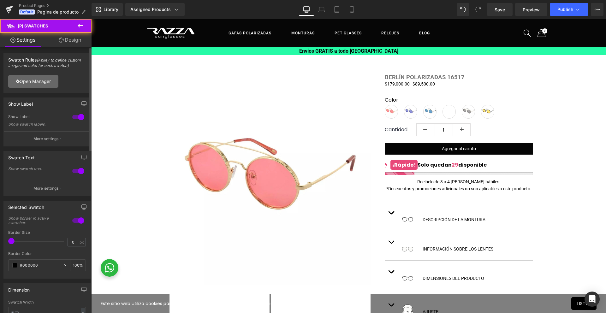
click at [21, 82] on link "Open Manager" at bounding box center [33, 81] width 50 height 13
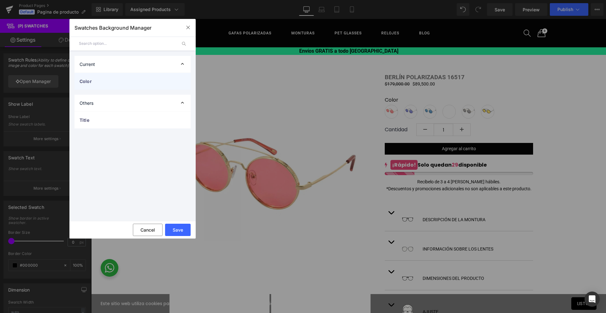
click at [88, 83] on span "Color" at bounding box center [126, 81] width 93 height 7
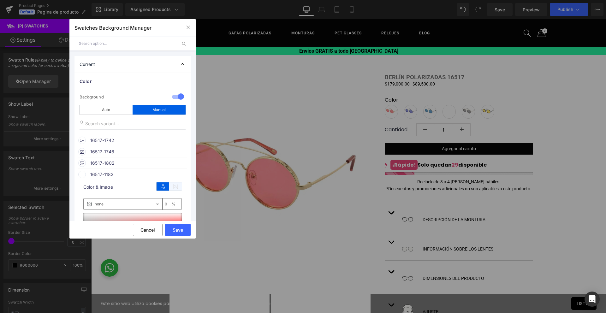
click at [176, 189] on icon at bounding box center [175, 186] width 13 height 8
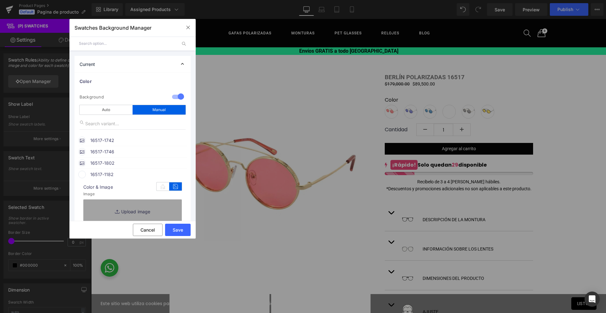
scroll to position [119, 0]
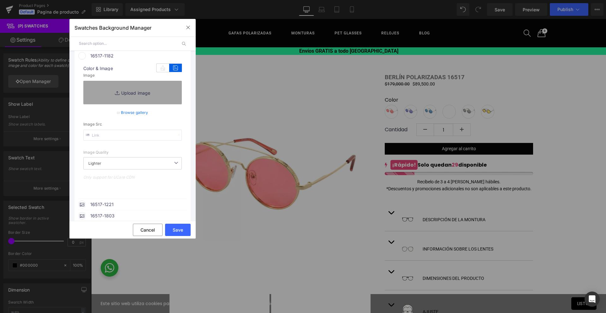
click at [112, 132] on input "text" at bounding box center [132, 135] width 98 height 11
paste input "[URL][DOMAIN_NAME]"
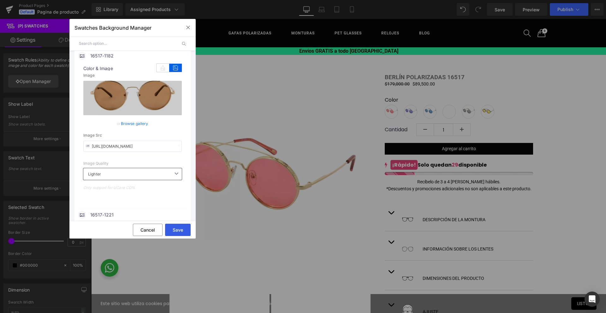
type input "[URL][DOMAIN_NAME]"
click at [181, 230] on button "Save" at bounding box center [178, 230] width 26 height 12
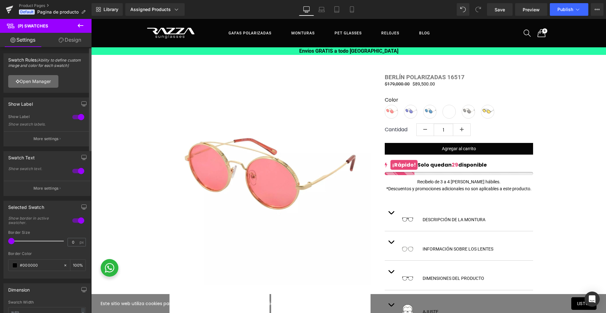
click at [41, 83] on link "Open Manager" at bounding box center [33, 81] width 50 height 13
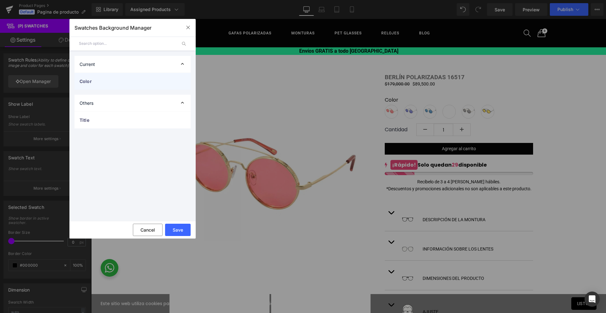
click at [97, 85] on div "Color" at bounding box center [132, 81] width 116 height 17
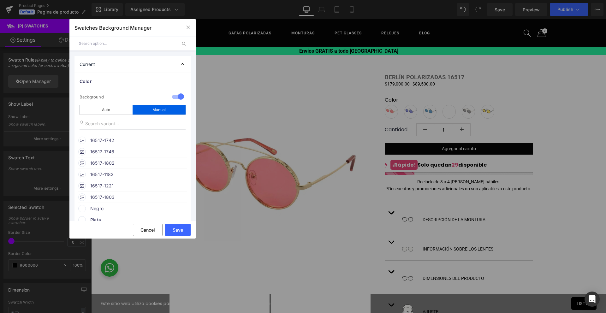
click at [108, 177] on span "16517-1182" at bounding box center [138, 175] width 96 height 8
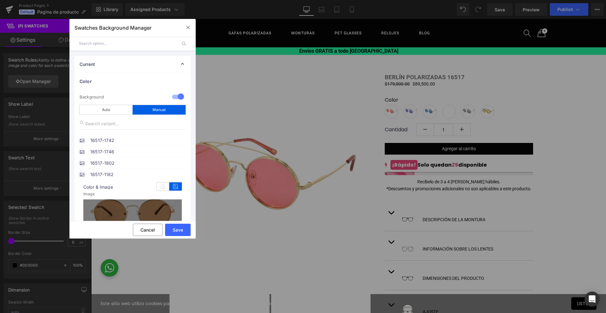
scroll to position [119, 0]
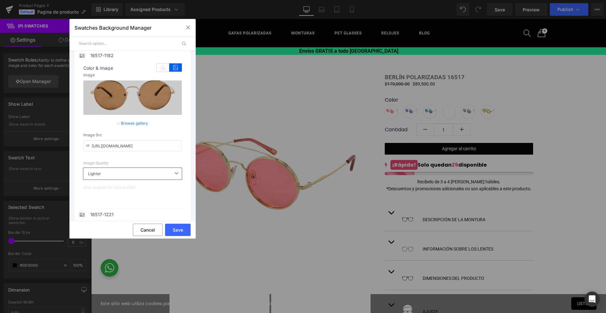
click at [177, 143] on input "[URL][DOMAIN_NAME]" at bounding box center [132, 145] width 98 height 11
click at [177, 146] on icon at bounding box center [179, 145] width 4 height 4
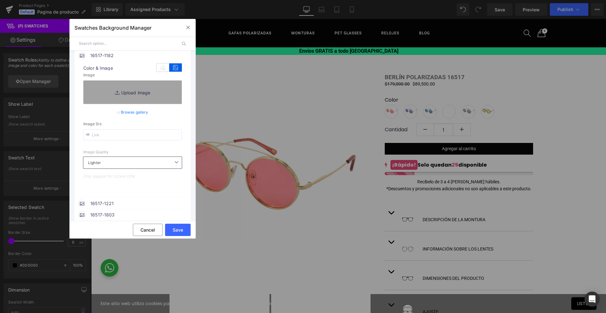
click at [159, 137] on input "text" at bounding box center [132, 134] width 98 height 11
paste input "[URL][DOMAIN_NAME][PHONE_NUMBER]"
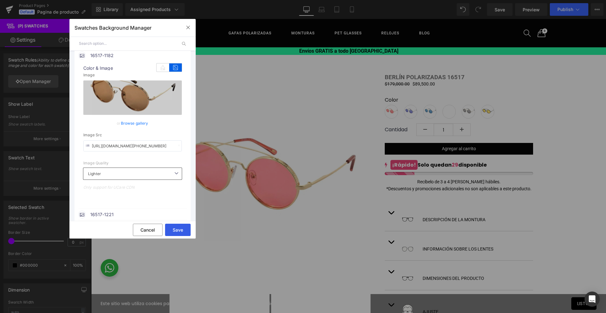
type input "[URL][DOMAIN_NAME][PHONE_NUMBER]"
click at [178, 231] on button "Save" at bounding box center [178, 230] width 26 height 12
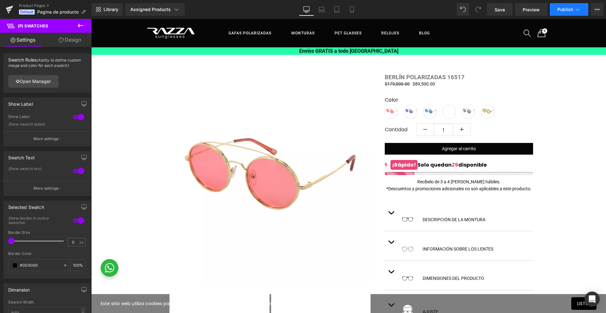
click at [568, 8] on span "Publish" at bounding box center [565, 9] width 16 height 5
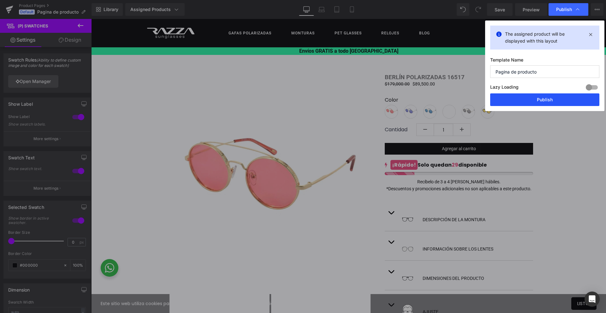
click at [556, 98] on button "Publish" at bounding box center [544, 99] width 109 height 13
